Goal: Task Accomplishment & Management: Manage account settings

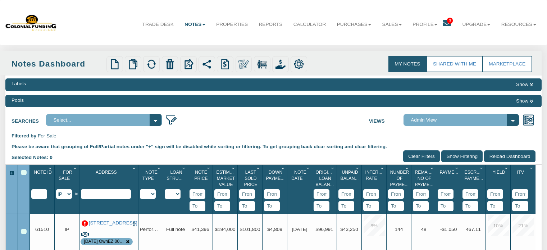
select select "string:IP"
click at [429, 26] on link "Profile" at bounding box center [425, 24] width 36 height 18
click at [399, 40] on link "Settings" at bounding box center [424, 40] width 63 height 9
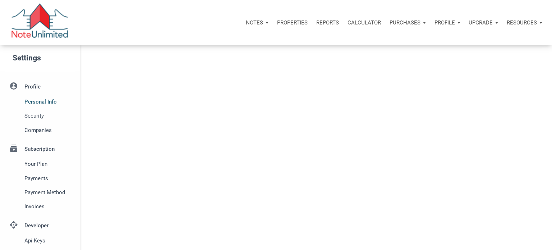
select select
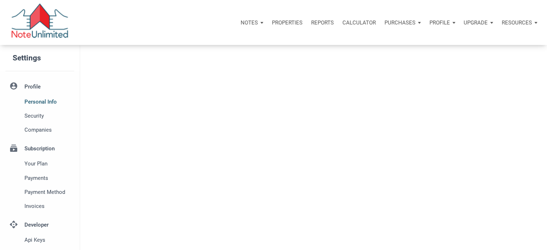
type input "SOUTHLAKE"
select select
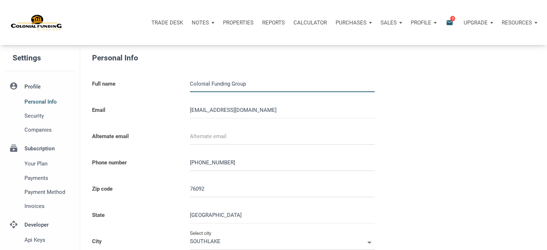
type input "0000000"
select select
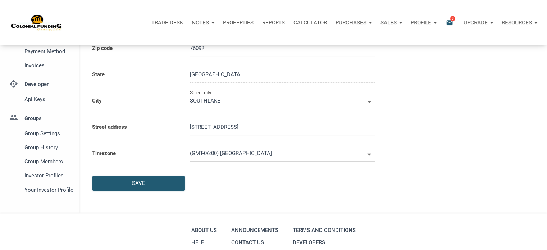
scroll to position [140, 0]
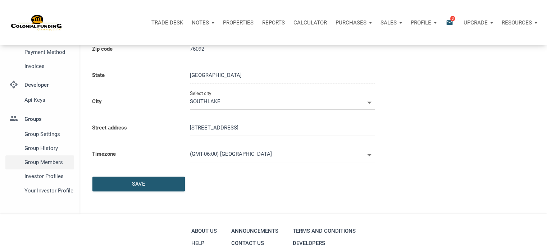
click at [56, 160] on span "Group Members" at bounding box center [47, 162] width 47 height 9
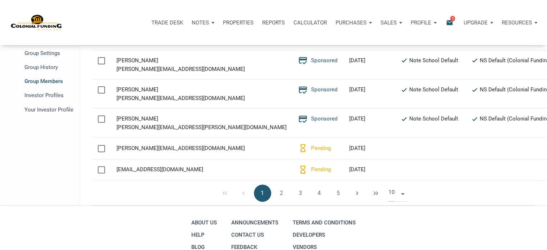
scroll to position [277, 0]
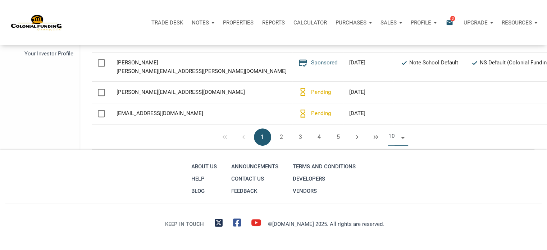
click at [402, 138] on span at bounding box center [401, 137] width 6 height 6
click at [395, 179] on li "50" at bounding box center [398, 177] width 20 height 13
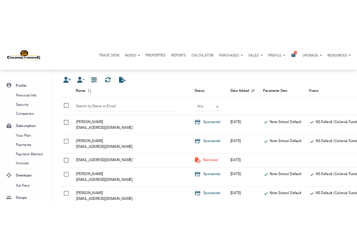
scroll to position [14, 0]
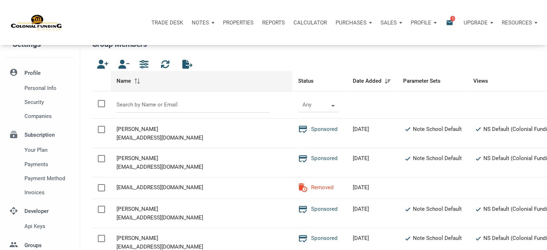
click at [138, 81] on span at bounding box center [137, 80] width 7 height 5
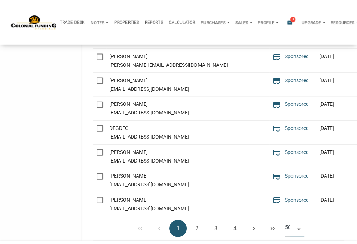
scroll to position [1034, 0]
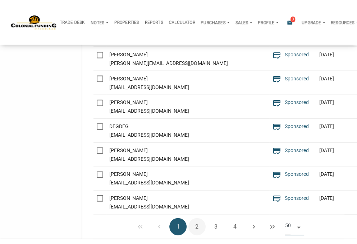
click at [197, 219] on button "2" at bounding box center [196, 227] width 17 height 17
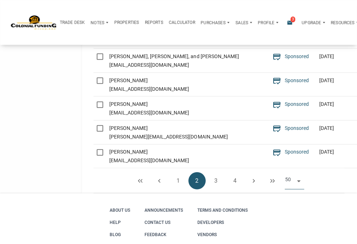
scroll to position [1149, 0]
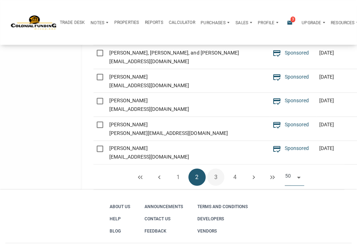
click at [215, 173] on button "3" at bounding box center [215, 177] width 17 height 17
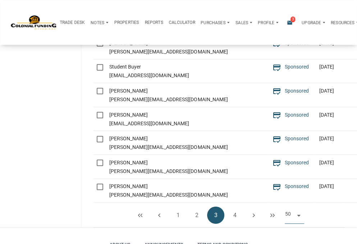
scroll to position [1117, 0]
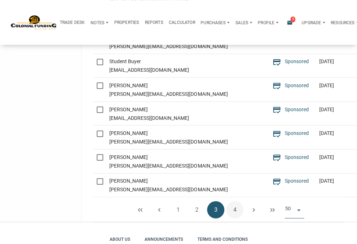
click at [233, 205] on button "4" at bounding box center [234, 210] width 17 height 17
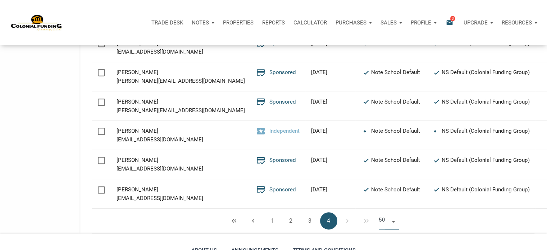
scroll to position [388, 0]
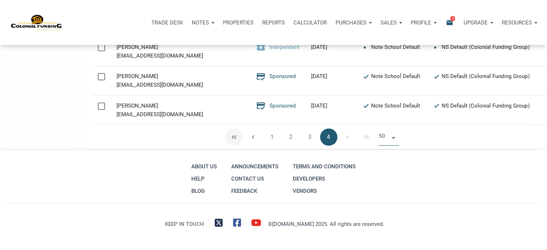
click at [233, 135] on span "button" at bounding box center [234, 137] width 6 height 6
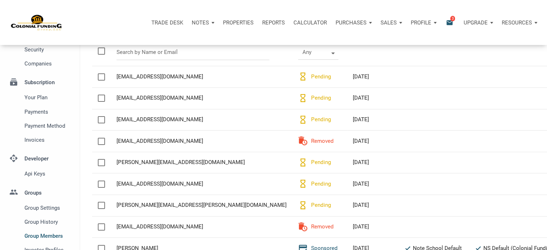
scroll to position [62, 0]
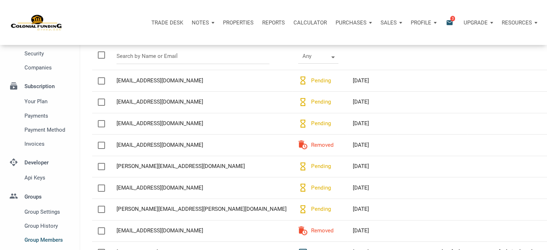
click at [116, 80] on td "Name cwc7201@gmail.com" at bounding box center [202, 81] width 182 height 22
drag, startPoint x: 118, startPoint y: 81, endPoint x: 139, endPoint y: 80, distance: 21.2
click at [139, 80] on div "[EMAIL_ADDRESS][DOMAIN_NAME]" at bounding box center [201, 80] width 170 height 9
copy div "cwc7201"
drag, startPoint x: 117, startPoint y: 102, endPoint x: 135, endPoint y: 103, distance: 18.3
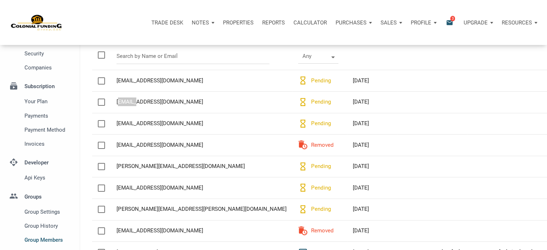
click at [135, 103] on div "[EMAIL_ADDRESS][DOMAIN_NAME]" at bounding box center [201, 101] width 170 height 9
copy div "donnad"
drag, startPoint x: 183, startPoint y: 166, endPoint x: 116, endPoint y: 165, distance: 66.5
click at [116, 165] on td "Name jesse@jbmdproperties.com" at bounding box center [202, 167] width 182 height 22
copy div "jesse@jbmdproperties.com"
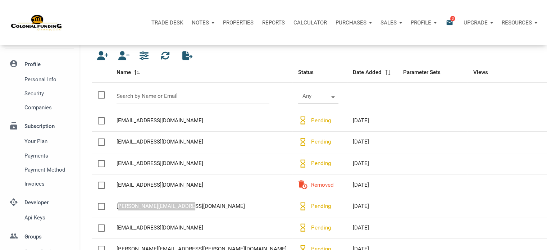
scroll to position [39, 0]
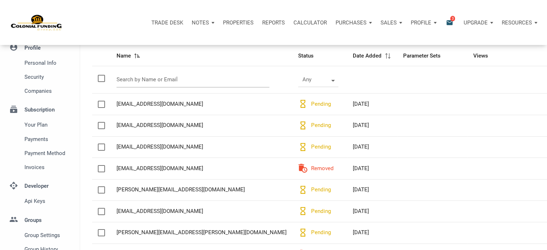
click at [148, 81] on input "text" at bounding box center [192, 79] width 153 height 15
paste input "jesse@jbmdproperties.com"
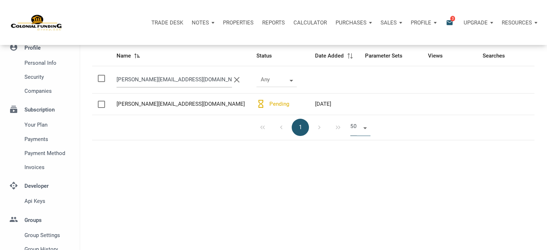
click at [148, 81] on input "jesse@jbmdproperties.com" at bounding box center [173, 79] width 115 height 15
click at [134, 79] on input "jesse@jbmdproperties.com" at bounding box center [173, 79] width 115 height 15
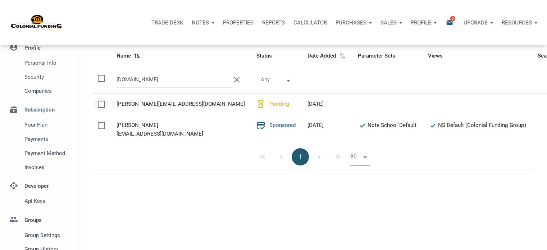
type input "jbmdproperties.com"
click at [100, 103] on div at bounding box center [101, 104] width 7 height 7
checkbox input "true"
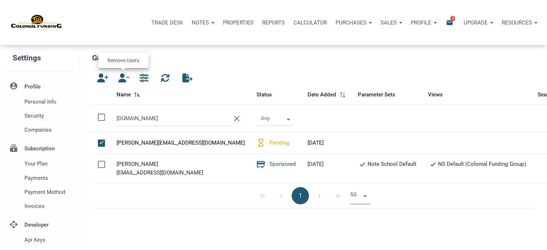
click at [123, 79] on icon "button" at bounding box center [122, 77] width 9 height 9
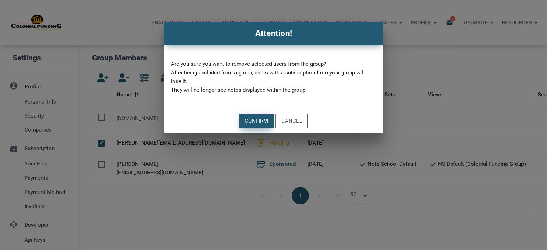
click at [252, 118] on div "Confirm" at bounding box center [255, 121] width 23 height 8
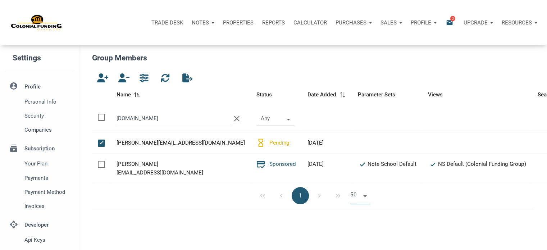
drag, startPoint x: 172, startPoint y: 121, endPoint x: 104, endPoint y: 110, distance: 69.1
click at [104, 110] on tr "jbmdproperties.com clear Any" at bounding box center [329, 118] width 474 height 27
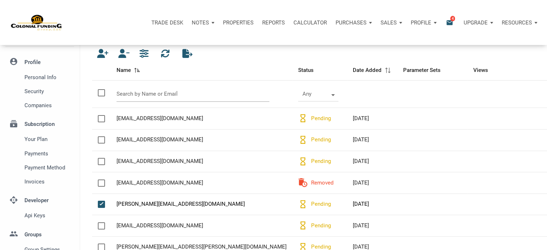
scroll to position [23, 0]
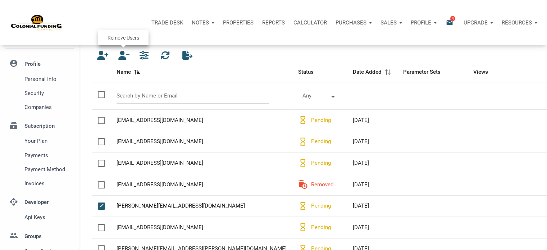
click at [124, 55] on icon "button" at bounding box center [122, 55] width 9 height 9
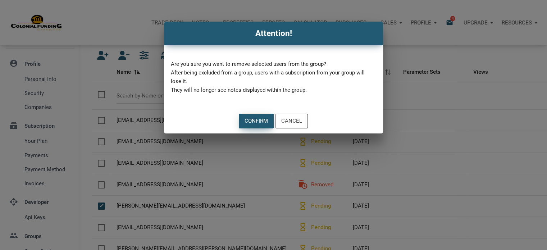
click at [257, 122] on div "Confirm" at bounding box center [255, 121] width 23 height 8
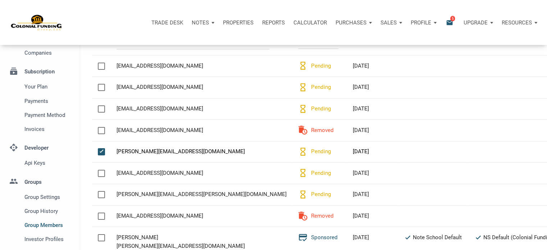
scroll to position [99, 0]
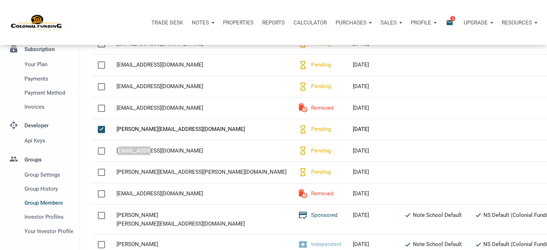
drag, startPoint x: 117, startPoint y: 152, endPoint x: 145, endPoint y: 153, distance: 28.1
click at [145, 153] on div "mikeod.mrp@gmail.com" at bounding box center [201, 150] width 170 height 9
copy div "mikeod.mrp"
click at [145, 153] on div "mikeod.mrp@gmail.com" at bounding box center [201, 150] width 170 height 9
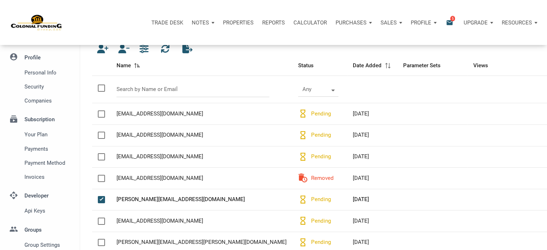
scroll to position [15, 0]
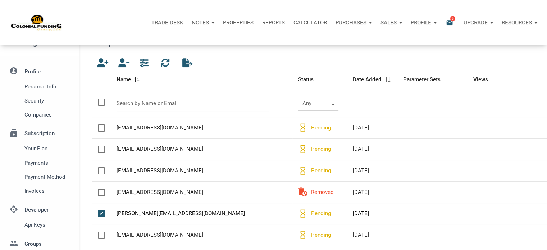
click at [102, 99] on div at bounding box center [101, 101] width 7 height 7
checkbox input "true"
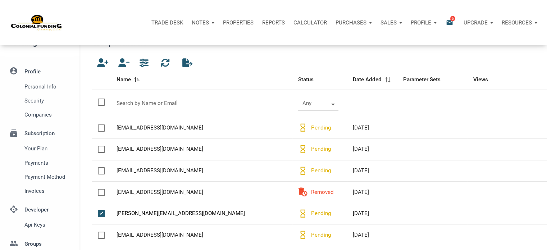
checkbox input "true"
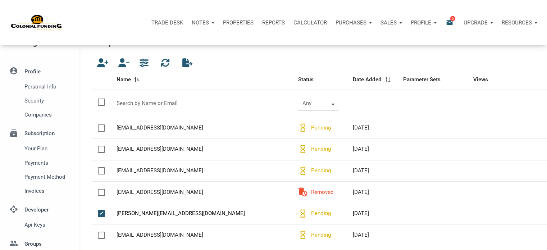
checkbox input "true"
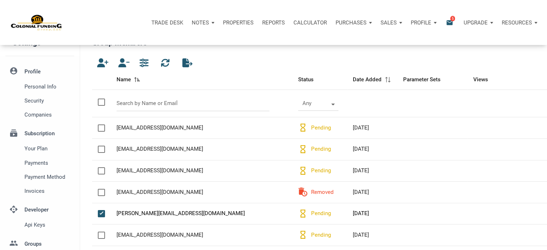
checkbox input "true"
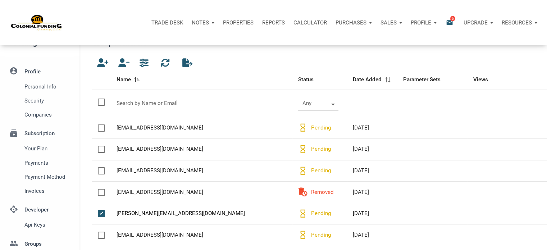
checkbox input "true"
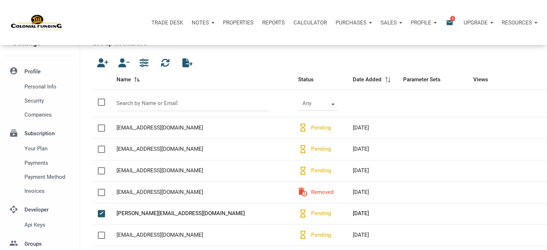
checkbox input "true"
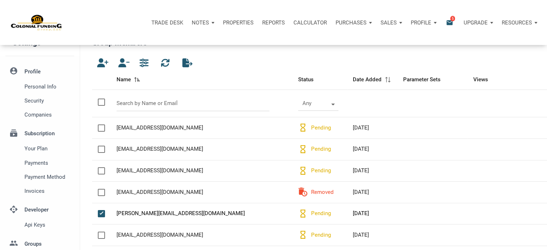
checkbox input "true"
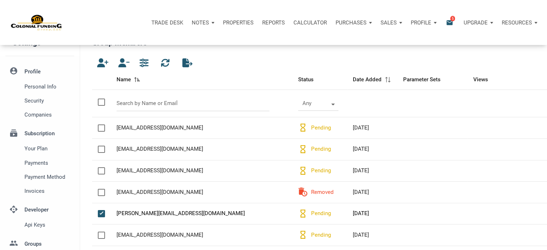
checkbox input "true"
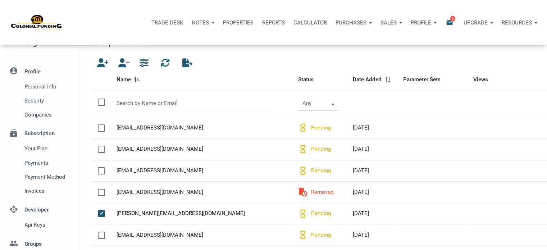
checkbox input "true"
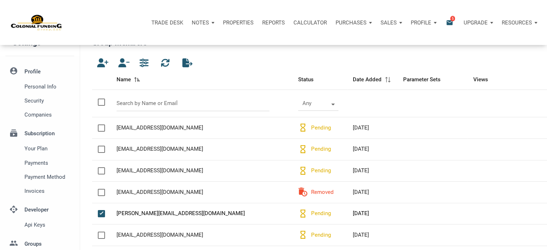
checkbox input "true"
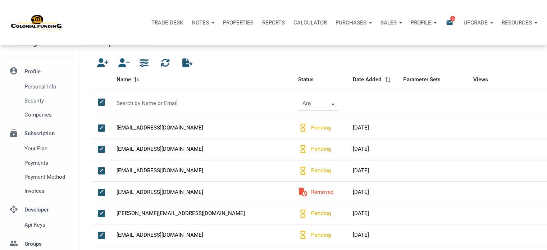
click at [98, 105] on span at bounding box center [98, 105] width 0 height 0
checkbox input "false"
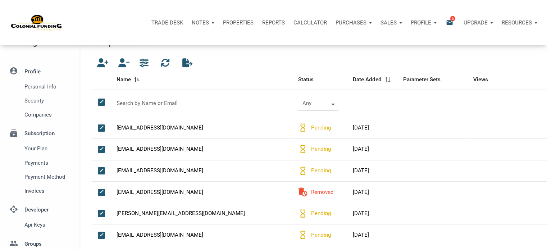
checkbox input "false"
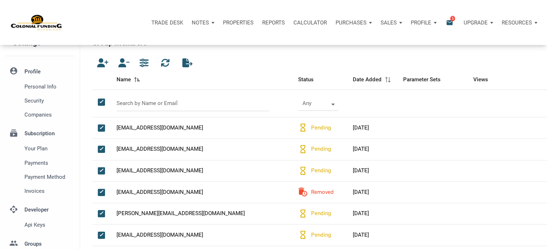
checkbox input "false"
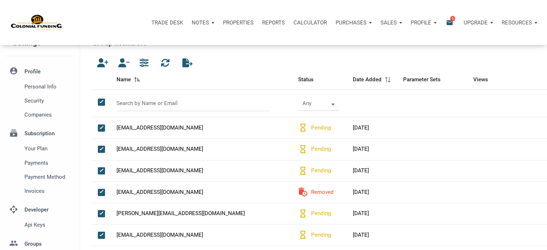
checkbox input "false"
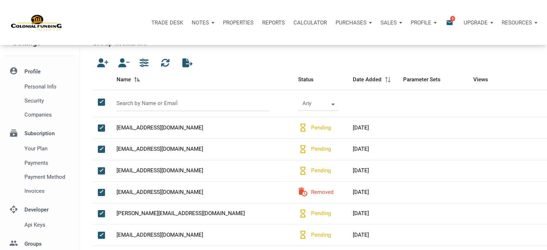
checkbox input "false"
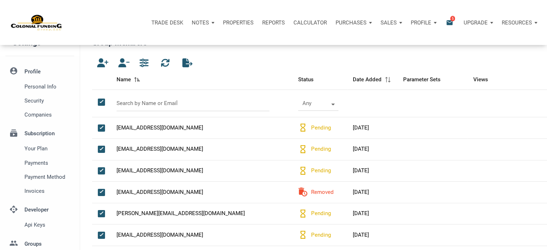
checkbox input "false"
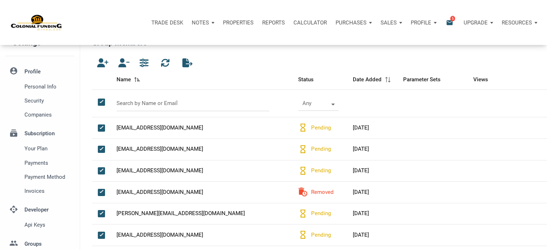
checkbox input "false"
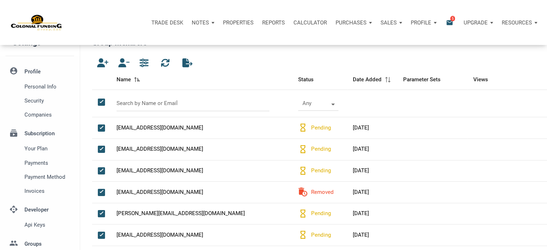
checkbox input "false"
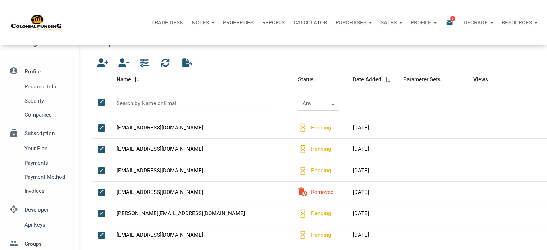
checkbox input "false"
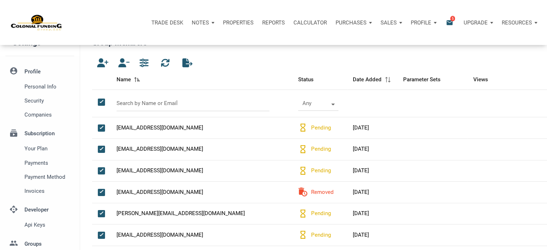
checkbox input "false"
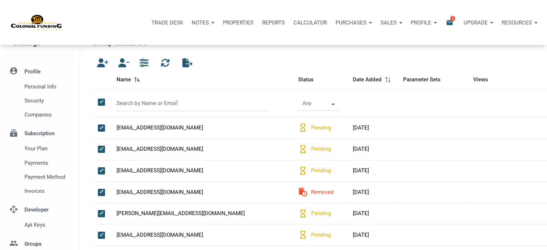
checkbox input "false"
click at [134, 104] on input "text" at bounding box center [192, 103] width 153 height 15
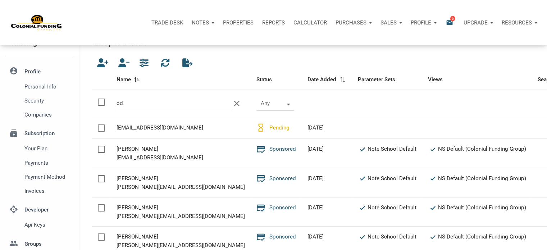
type input "o"
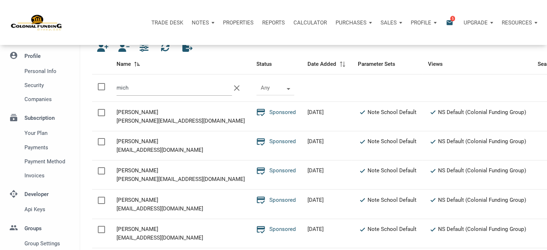
scroll to position [26, 0]
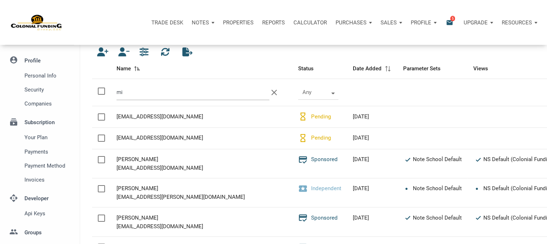
type input "m"
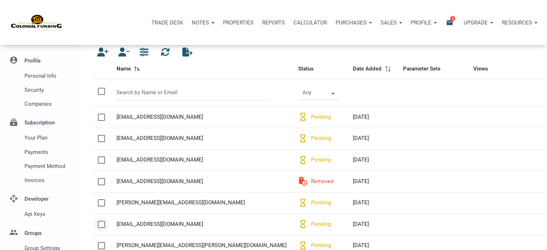
click at [102, 223] on div at bounding box center [101, 224] width 7 height 7
checkbox input "true"
click at [123, 52] on icon "button" at bounding box center [122, 51] width 9 height 9
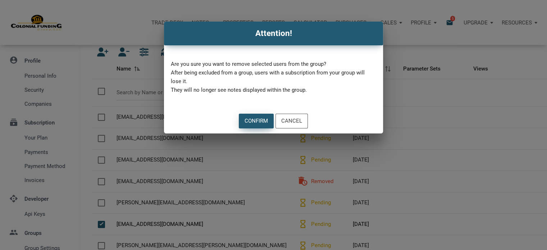
click at [256, 123] on div "Confirm" at bounding box center [255, 121] width 23 height 8
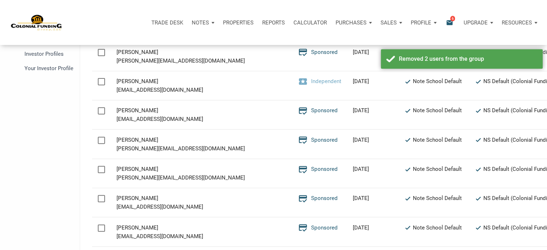
scroll to position [170, 0]
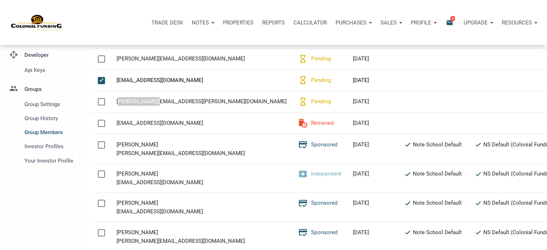
drag, startPoint x: 118, startPoint y: 101, endPoint x: 151, endPoint y: 107, distance: 34.0
click at [151, 107] on td "Name nancy.piontek@gmail.com" at bounding box center [202, 102] width 182 height 22
copy div "nancy.piontek"
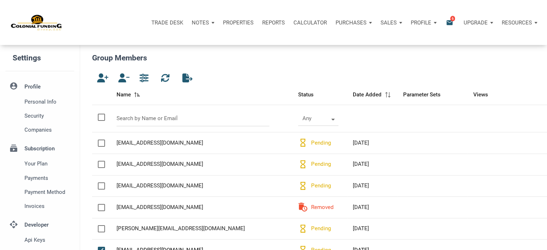
click at [451, 21] on icon "email" at bounding box center [449, 22] width 9 height 8
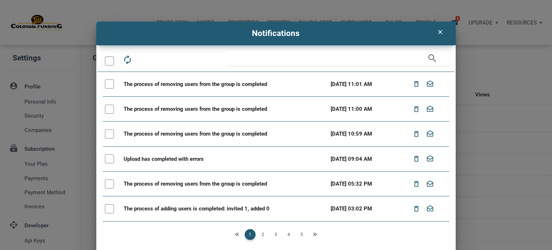
click at [438, 32] on icon "clear" at bounding box center [440, 31] width 9 height 7
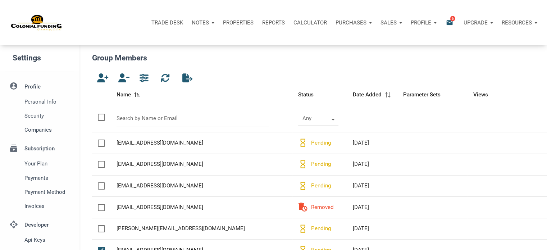
click at [329, 119] on span at bounding box center [332, 118] width 6 height 6
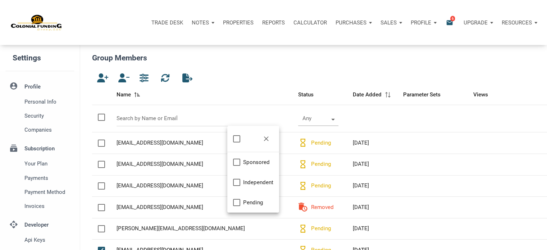
click at [347, 119] on th at bounding box center [372, 118] width 50 height 27
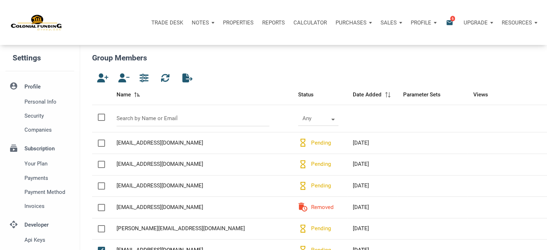
click at [298, 93] on span "Status" at bounding box center [305, 94] width 15 height 9
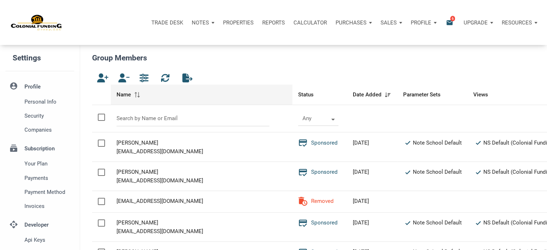
click at [127, 95] on span "Name" at bounding box center [123, 94] width 14 height 9
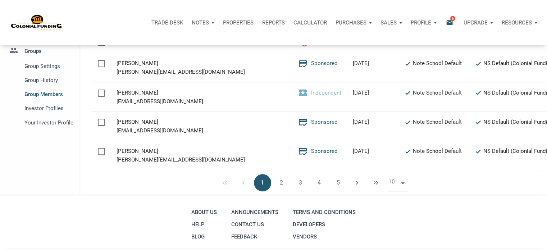
scroll to position [209, 0]
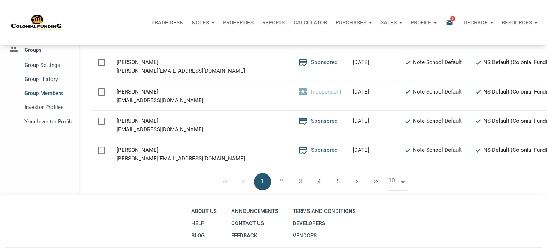
click at [403, 182] on span at bounding box center [401, 181] width 6 height 6
click at [397, 224] on li "50" at bounding box center [398, 222] width 20 height 13
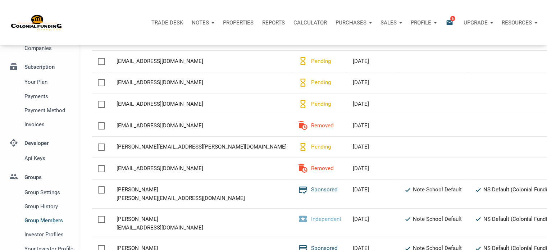
scroll to position [79, 0]
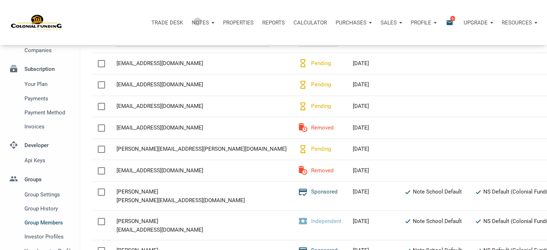
click at [198, 21] on p "Notes" at bounding box center [200, 22] width 17 height 6
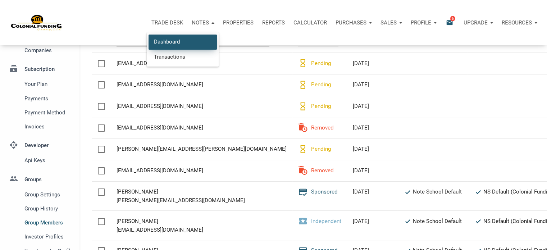
click at [170, 42] on link "Dashboard" at bounding box center [182, 42] width 68 height 15
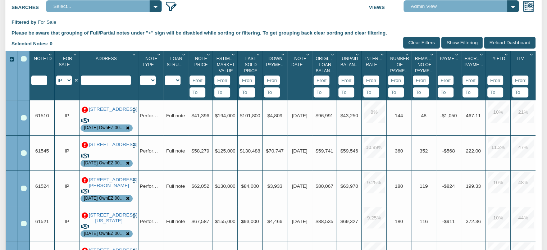
scroll to position [111, 0]
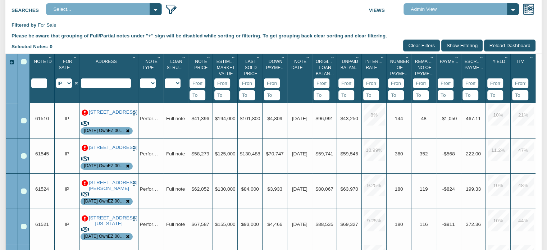
click at [68, 84] on select "Y N IP" at bounding box center [64, 83] width 16 height 10
select select "string:Y"
click at [56, 79] on select "Y N IP" at bounding box center [64, 83] width 16 height 10
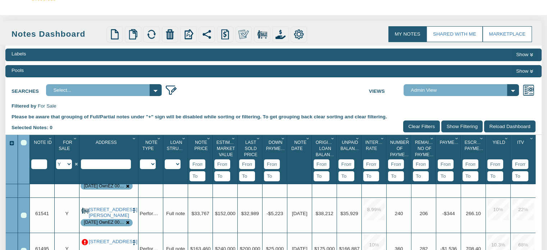
scroll to position [0, 0]
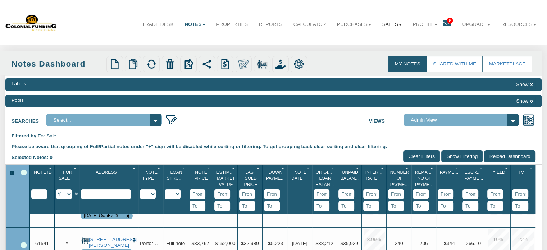
click at [388, 26] on link "Sales" at bounding box center [391, 24] width 31 height 18
click at [350, 42] on link "Offers" at bounding box center [374, 40] width 63 height 9
